Goal: Information Seeking & Learning: Check status

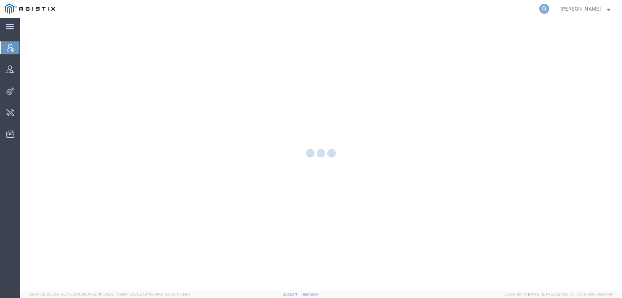
click at [549, 10] on icon at bounding box center [544, 9] width 10 height 10
paste input "57065317"
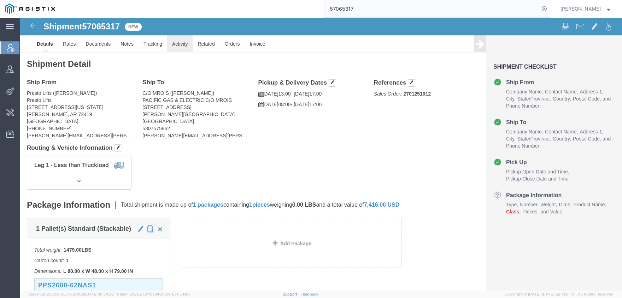
click link "Activity"
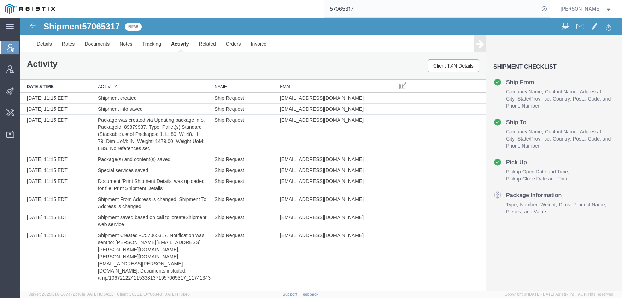
click at [366, 10] on input "57065317" at bounding box center [431, 8] width 215 height 17
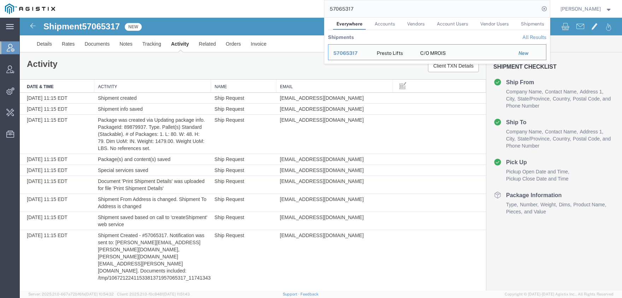
drag, startPoint x: 366, startPoint y: 11, endPoint x: 375, endPoint y: 15, distance: 9.6
click at [366, 10] on input "57065317" at bounding box center [431, 8] width 215 height 17
click at [375, 15] on input "57065317" at bounding box center [431, 8] width 215 height 17
click at [360, 13] on input "57065317" at bounding box center [431, 8] width 215 height 17
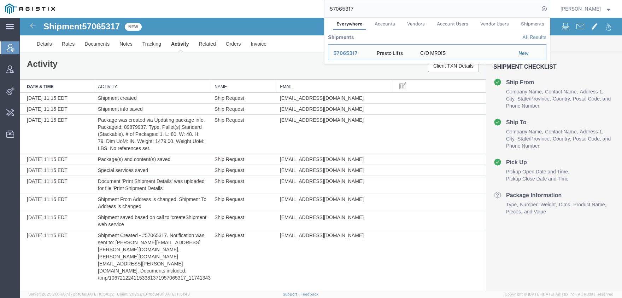
paste input "6940954"
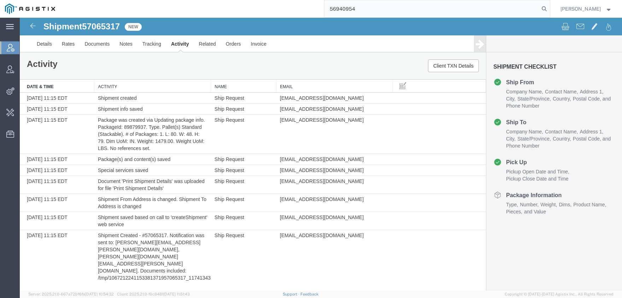
type input "56940954"
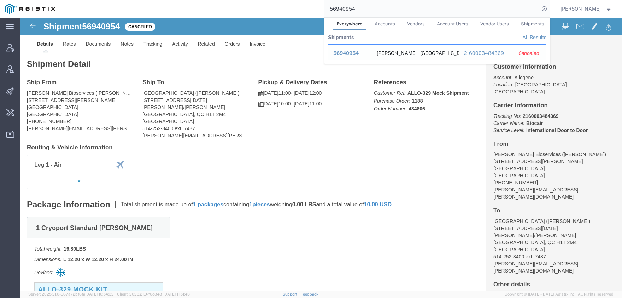
click at [351, 53] on span "56940954" at bounding box center [345, 53] width 25 height 6
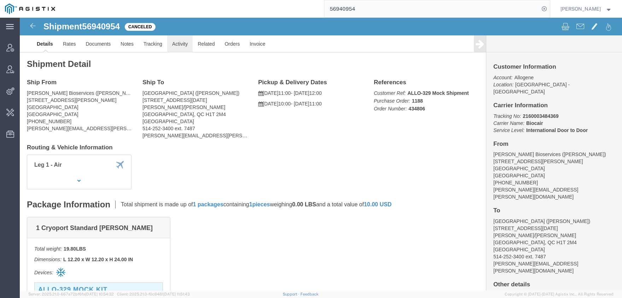
click link "Activity"
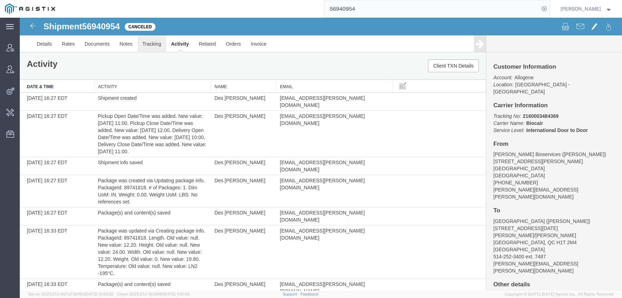
click at [146, 46] on link "Tracking" at bounding box center [151, 43] width 29 height 17
